Goal: Task Accomplishment & Management: Use online tool/utility

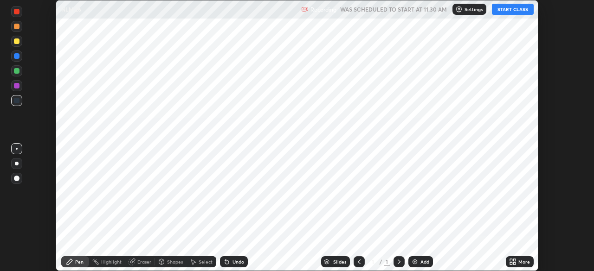
scroll to position [271, 594]
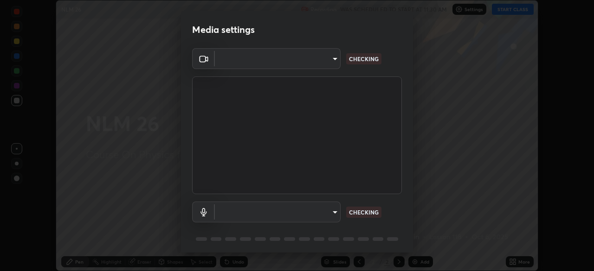
type input "fc38be1871f717ddc8e1b512eadbf63495b763d4820be899b5c927fedf8d93a0"
type input "51fe8f225bf5d629e72ad0ae53a519889cfb3ff01f940cc726373c4ba70a389a"
click at [326, 214] on body "Erase all NLM 26 Recording WAS SCHEDULED TO START AT 11:30 AM Settings START CL…" at bounding box center [297, 135] width 594 height 271
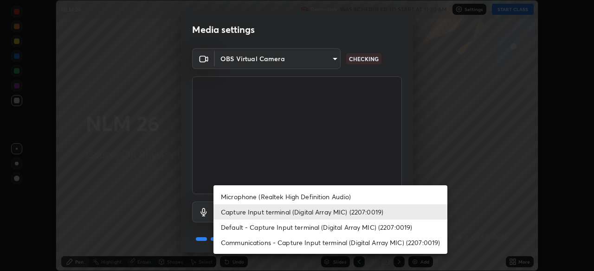
click at [326, 212] on li "Capture Input terminal (Digital Array MIC) (2207:0019)" at bounding box center [330, 211] width 234 height 15
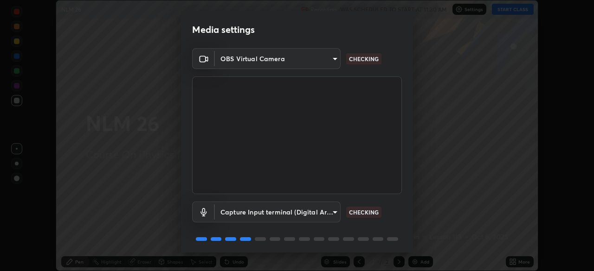
scroll to position [33, 0]
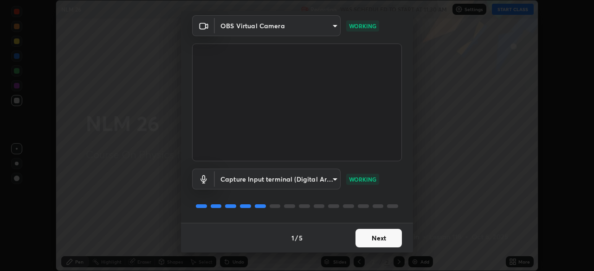
click at [370, 239] on button "Next" at bounding box center [378, 238] width 46 height 19
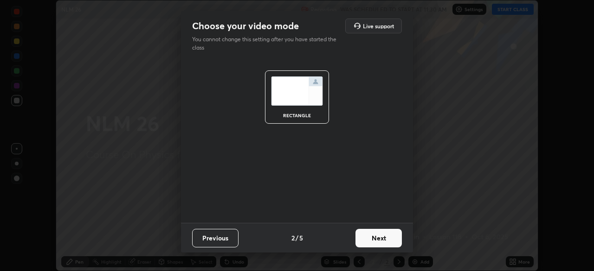
scroll to position [0, 0]
click at [375, 241] on button "Next" at bounding box center [378, 238] width 46 height 19
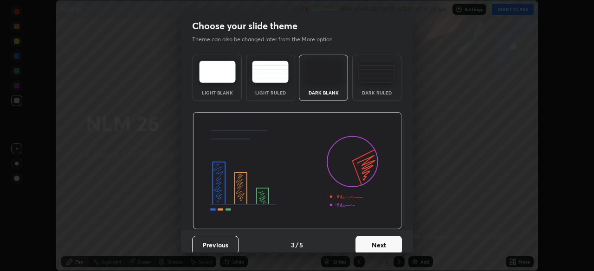
click at [374, 85] on div "Dark Ruled" at bounding box center [376, 78] width 49 height 46
click at [375, 242] on button "Next" at bounding box center [378, 245] width 46 height 19
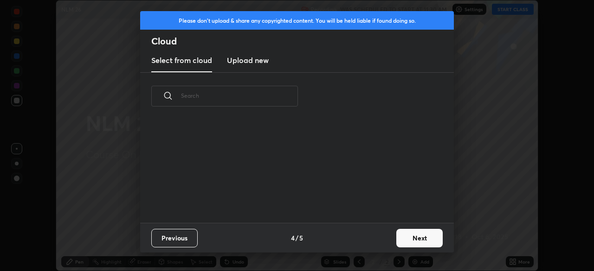
click at [403, 238] on button "Next" at bounding box center [419, 238] width 46 height 19
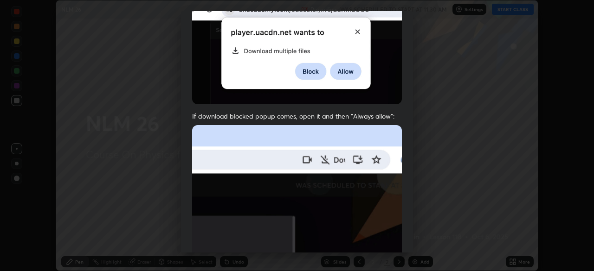
scroll to position [222, 0]
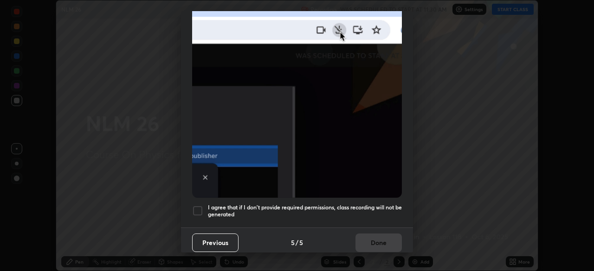
click at [268, 210] on h5 "I agree that if I don't provide required permissions, class recording will not …" at bounding box center [305, 211] width 194 height 14
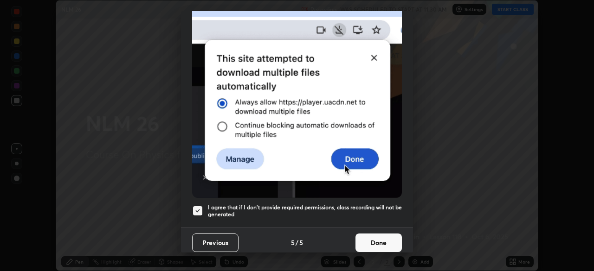
click at [366, 241] on button "Done" at bounding box center [378, 243] width 46 height 19
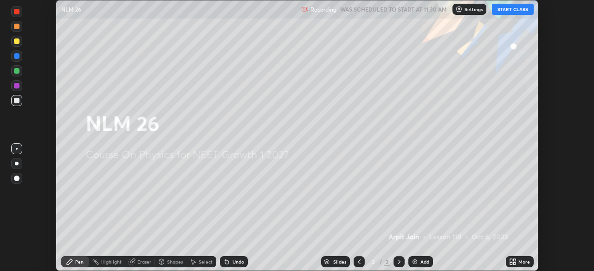
click at [506, 9] on button "START CLASS" at bounding box center [513, 9] width 42 height 11
click at [420, 260] on div "Add" at bounding box center [424, 262] width 9 height 5
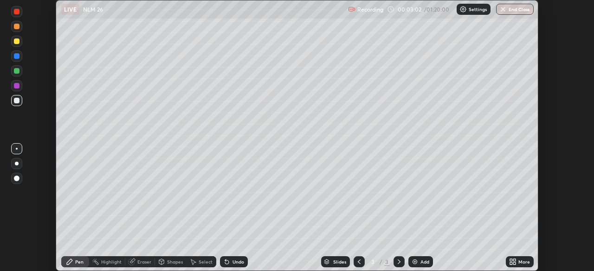
click at [19, 58] on div at bounding box center [17, 56] width 6 height 6
click at [17, 87] on div at bounding box center [17, 86] width 6 height 6
click at [16, 102] on div at bounding box center [17, 101] width 6 height 6
click at [15, 42] on div at bounding box center [17, 41] width 6 height 6
click at [418, 260] on div "Add" at bounding box center [420, 261] width 25 height 11
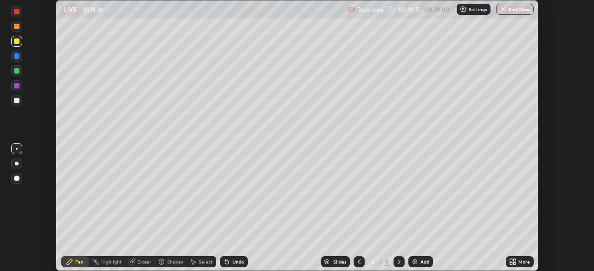
click at [419, 264] on div "Add" at bounding box center [420, 261] width 25 height 11
click at [418, 260] on div "Add" at bounding box center [420, 261] width 25 height 11
click at [17, 71] on div at bounding box center [17, 71] width 6 height 6
click at [16, 100] on div at bounding box center [17, 101] width 6 height 6
click at [228, 261] on icon at bounding box center [226, 261] width 7 height 7
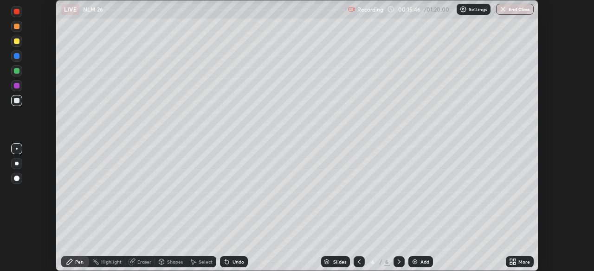
click at [226, 262] on icon at bounding box center [227, 263] width 4 height 4
click at [225, 262] on icon at bounding box center [227, 263] width 4 height 4
click at [225, 261] on icon at bounding box center [227, 263] width 4 height 4
click at [220, 263] on div "Undo" at bounding box center [234, 261] width 28 height 11
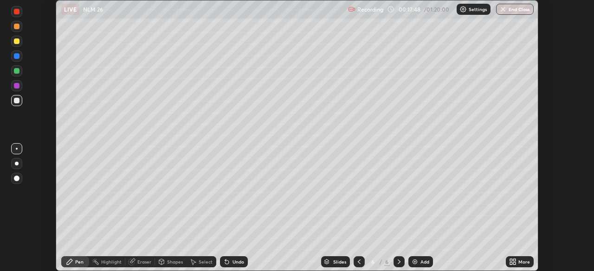
click at [104, 15] on div "LIVE NLM 26" at bounding box center [202, 9] width 283 height 19
click at [422, 263] on div "Add" at bounding box center [424, 262] width 9 height 5
click at [17, 42] on div at bounding box center [17, 41] width 6 height 6
click at [14, 43] on div at bounding box center [17, 41] width 6 height 6
click at [17, 39] on div at bounding box center [17, 41] width 6 height 6
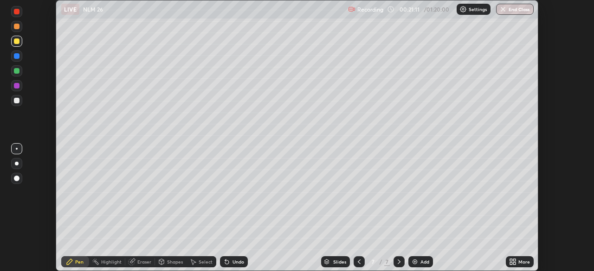
click at [17, 57] on div at bounding box center [17, 56] width 6 height 6
click at [15, 71] on div at bounding box center [17, 71] width 6 height 6
click at [18, 164] on div at bounding box center [17, 164] width 4 height 4
click at [419, 262] on div "Add" at bounding box center [420, 261] width 25 height 11
click at [17, 40] on div at bounding box center [17, 41] width 6 height 6
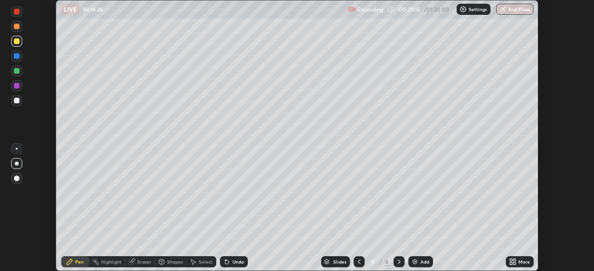
click at [17, 100] on div at bounding box center [17, 101] width 6 height 6
click at [422, 262] on div "Add" at bounding box center [424, 262] width 9 height 5
click at [17, 57] on div at bounding box center [17, 56] width 6 height 6
click at [416, 262] on img at bounding box center [414, 261] width 7 height 7
click at [422, 260] on div "Add" at bounding box center [424, 262] width 9 height 5
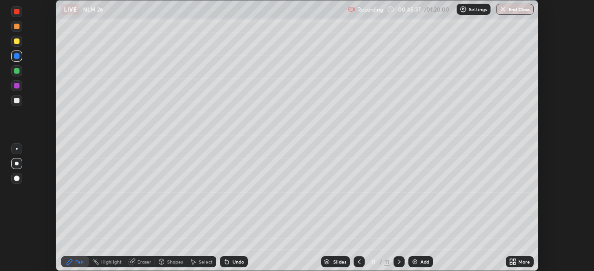
click at [416, 264] on img at bounding box center [414, 261] width 7 height 7
click at [17, 72] on div at bounding box center [17, 71] width 6 height 6
click at [422, 265] on div "Add" at bounding box center [420, 261] width 25 height 11
click at [398, 254] on div at bounding box center [398, 262] width 11 height 19
click at [418, 261] on div "Add" at bounding box center [420, 261] width 25 height 11
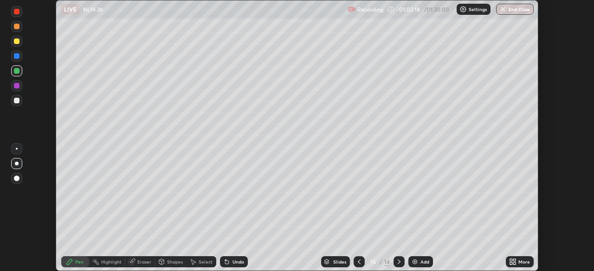
click at [421, 263] on div "Add" at bounding box center [424, 262] width 9 height 5
click at [421, 264] on div "Add" at bounding box center [424, 262] width 9 height 5
click at [18, 100] on div at bounding box center [17, 101] width 6 height 6
click at [416, 264] on img at bounding box center [414, 261] width 7 height 7
click at [505, 10] on img "button" at bounding box center [502, 9] width 7 height 7
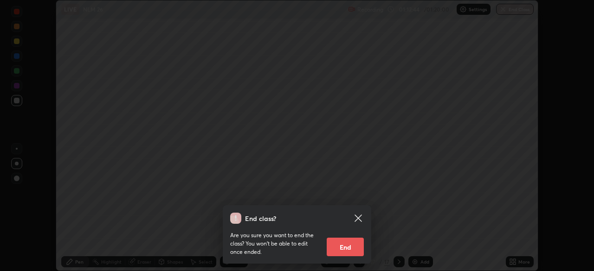
click at [345, 246] on button "End" at bounding box center [344, 247] width 37 height 19
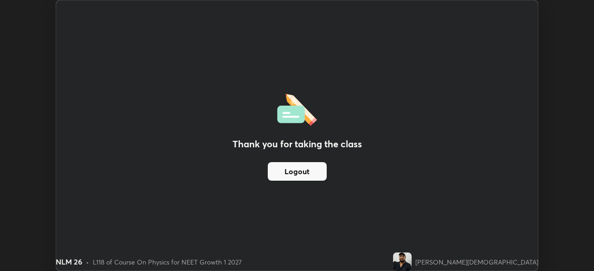
click at [320, 170] on button "Logout" at bounding box center [297, 171] width 59 height 19
